Goal: Task Accomplishment & Management: Use online tool/utility

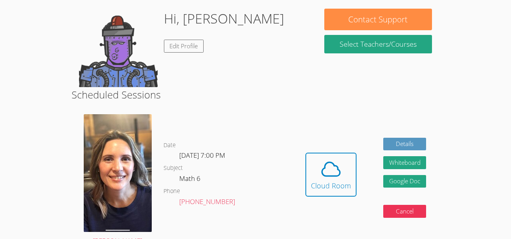
scroll to position [118, 0]
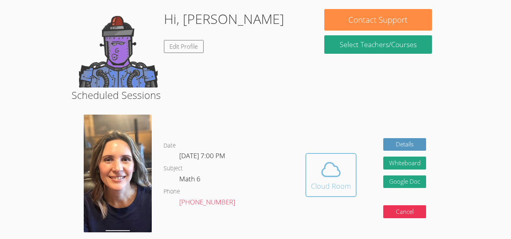
click at [332, 173] on icon at bounding box center [331, 170] width 22 height 22
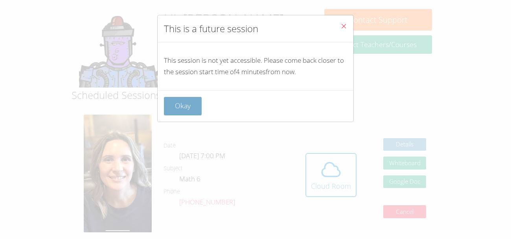
click at [174, 97] on button "Okay" at bounding box center [183, 106] width 38 height 18
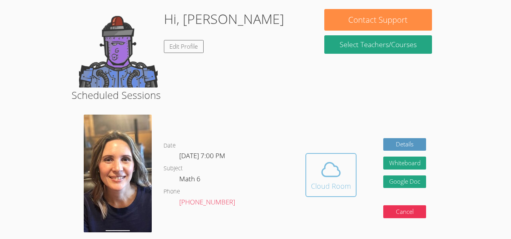
click at [349, 186] on div "Cloud Room" at bounding box center [331, 186] width 40 height 11
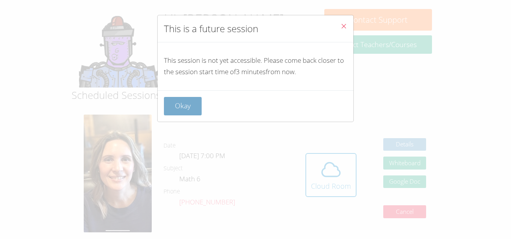
click at [200, 104] on button "Okay" at bounding box center [183, 106] width 38 height 18
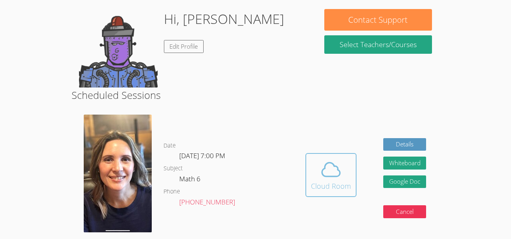
click at [317, 176] on span at bounding box center [331, 170] width 40 height 22
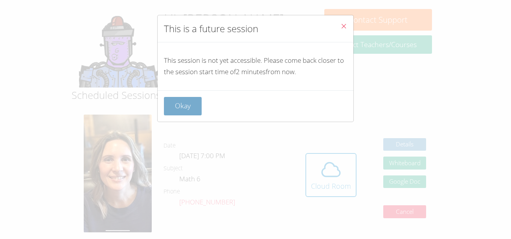
click at [183, 105] on button "Okay" at bounding box center [183, 106] width 38 height 18
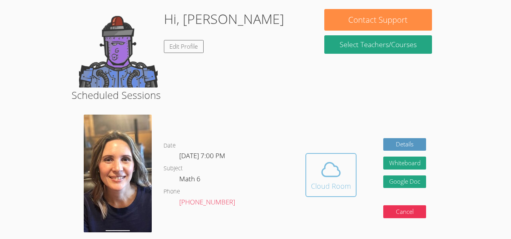
click at [343, 185] on div "Cloud Room" at bounding box center [331, 186] width 40 height 11
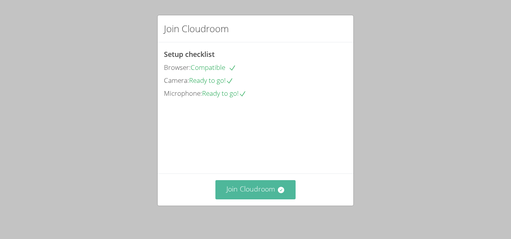
click at [277, 190] on icon at bounding box center [281, 190] width 8 height 8
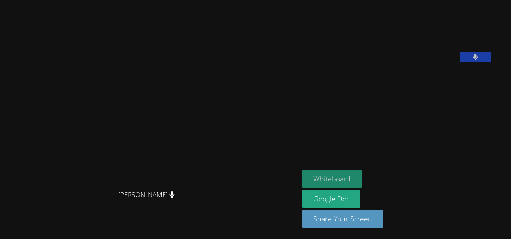
click at [319, 179] on button "Whiteboard" at bounding box center [331, 179] width 59 height 18
